Goal: Use online tool/utility

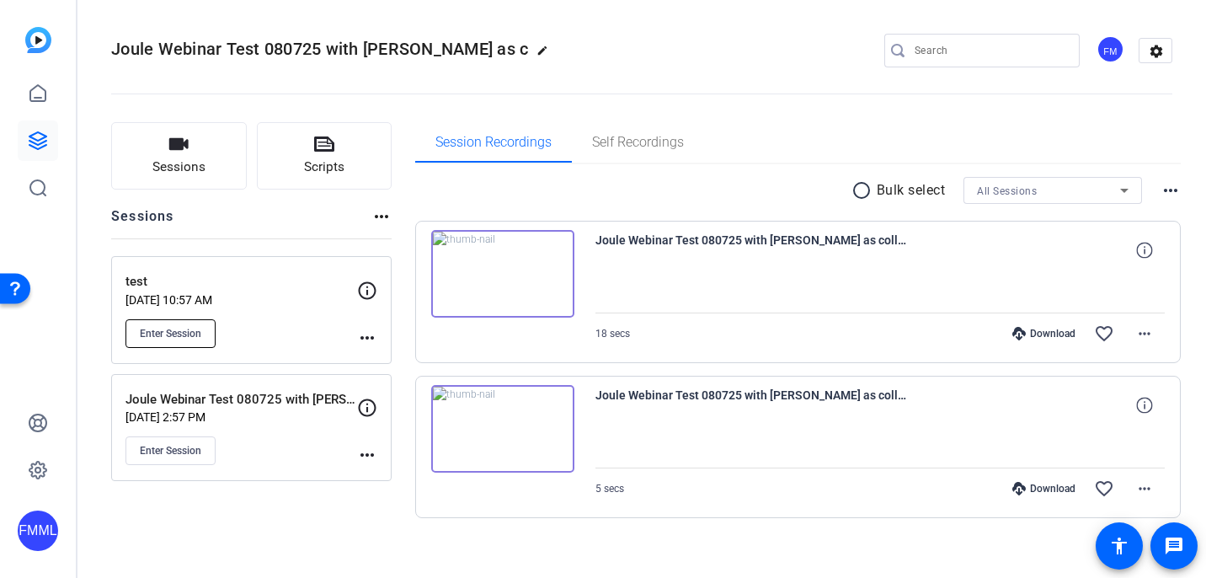
click at [200, 330] on span "Enter Session" at bounding box center [170, 333] width 61 height 13
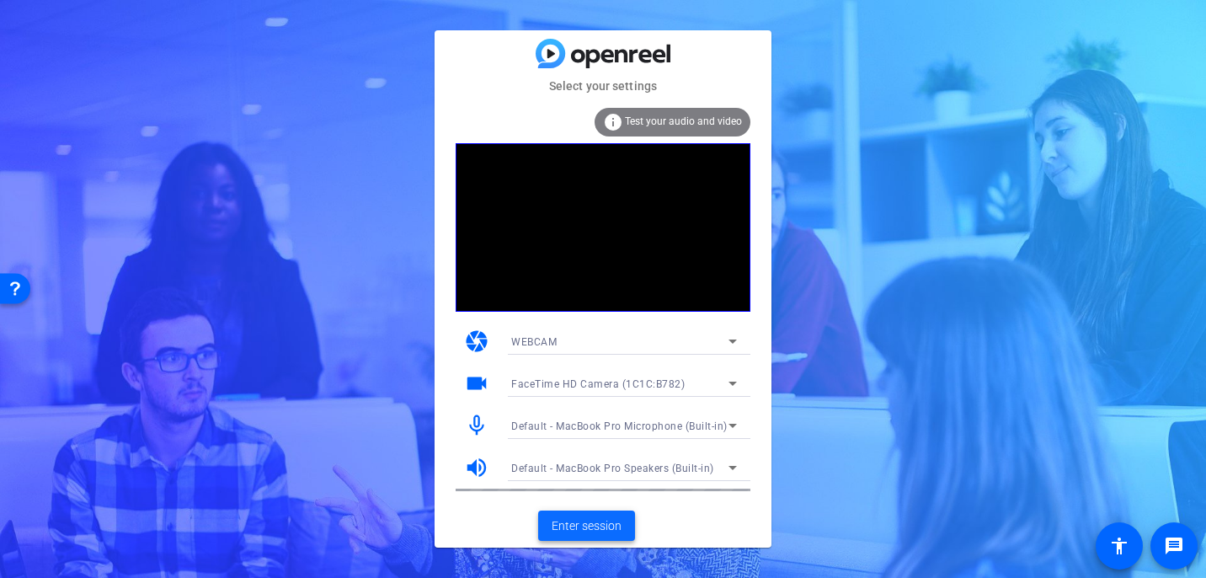
click at [606, 526] on span "Enter session" at bounding box center [587, 526] width 70 height 18
